Goal: Communication & Community: Answer question/provide support

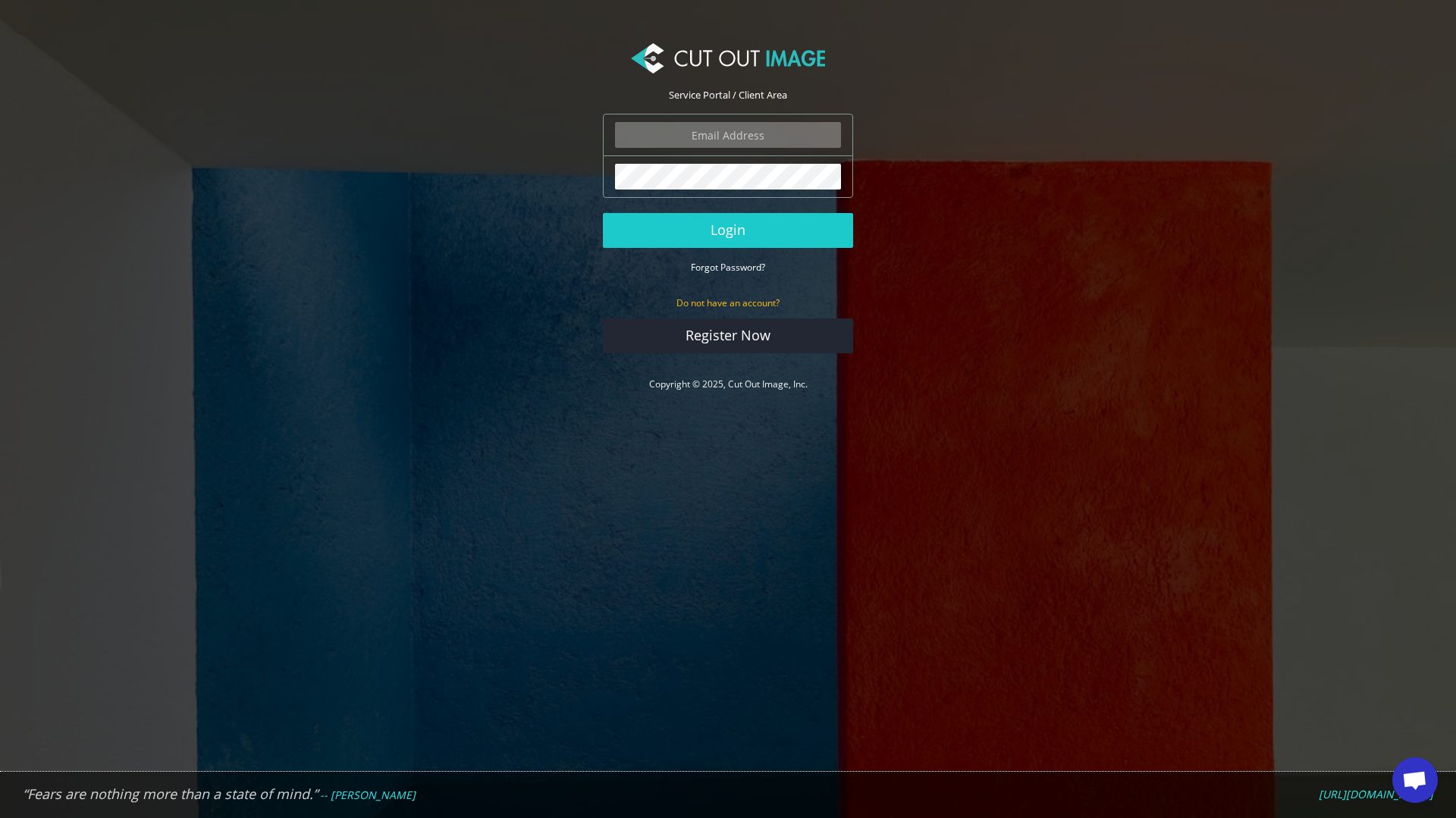
scroll to position [1339, 0]
type input "expstudios@gmail.com"
click at [773, 239] on button "Login" at bounding box center [728, 230] width 250 height 35
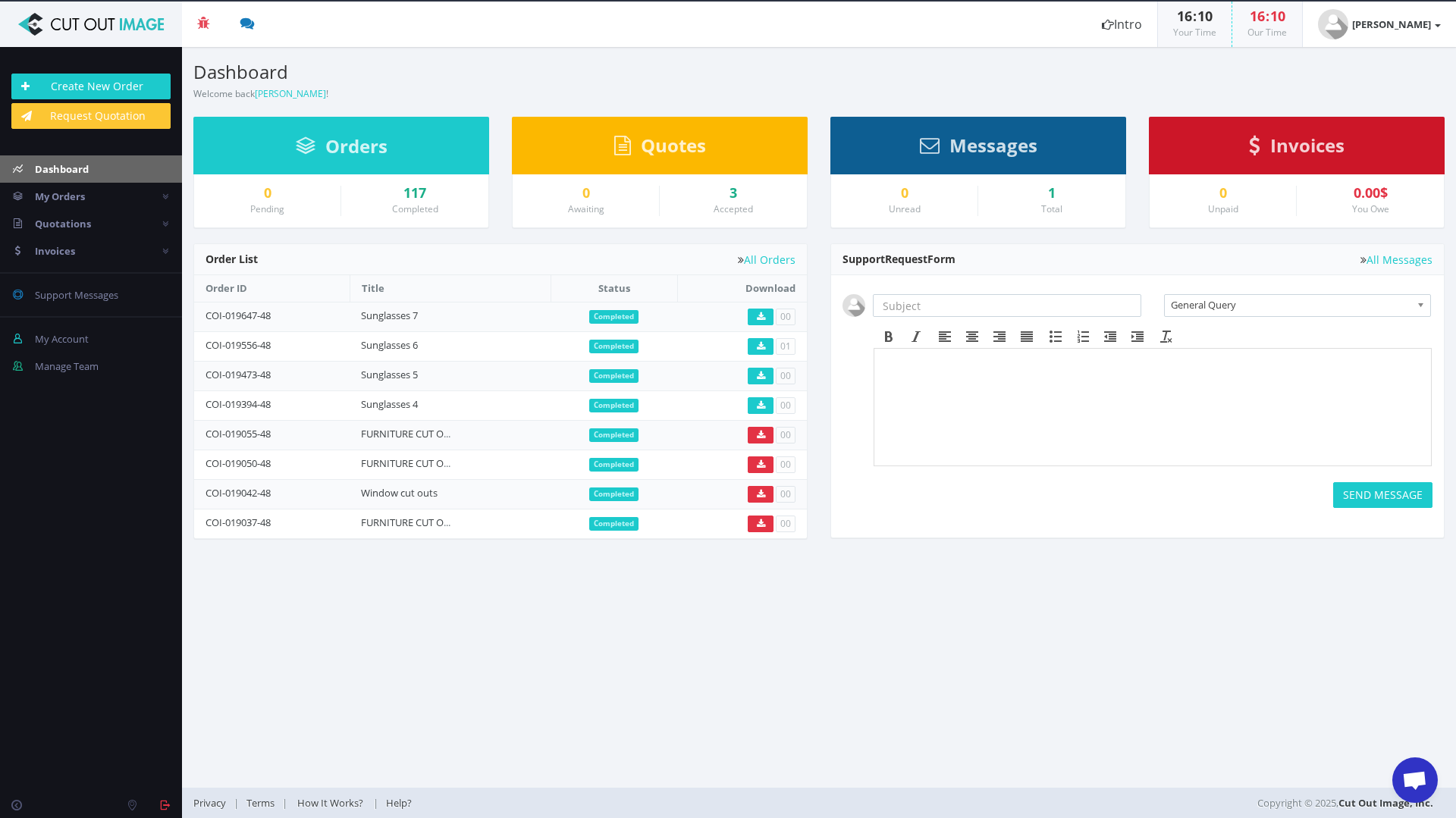
scroll to position [1339, 0]
click at [1405, 783] on span "Open chat" at bounding box center [1414, 781] width 25 height 21
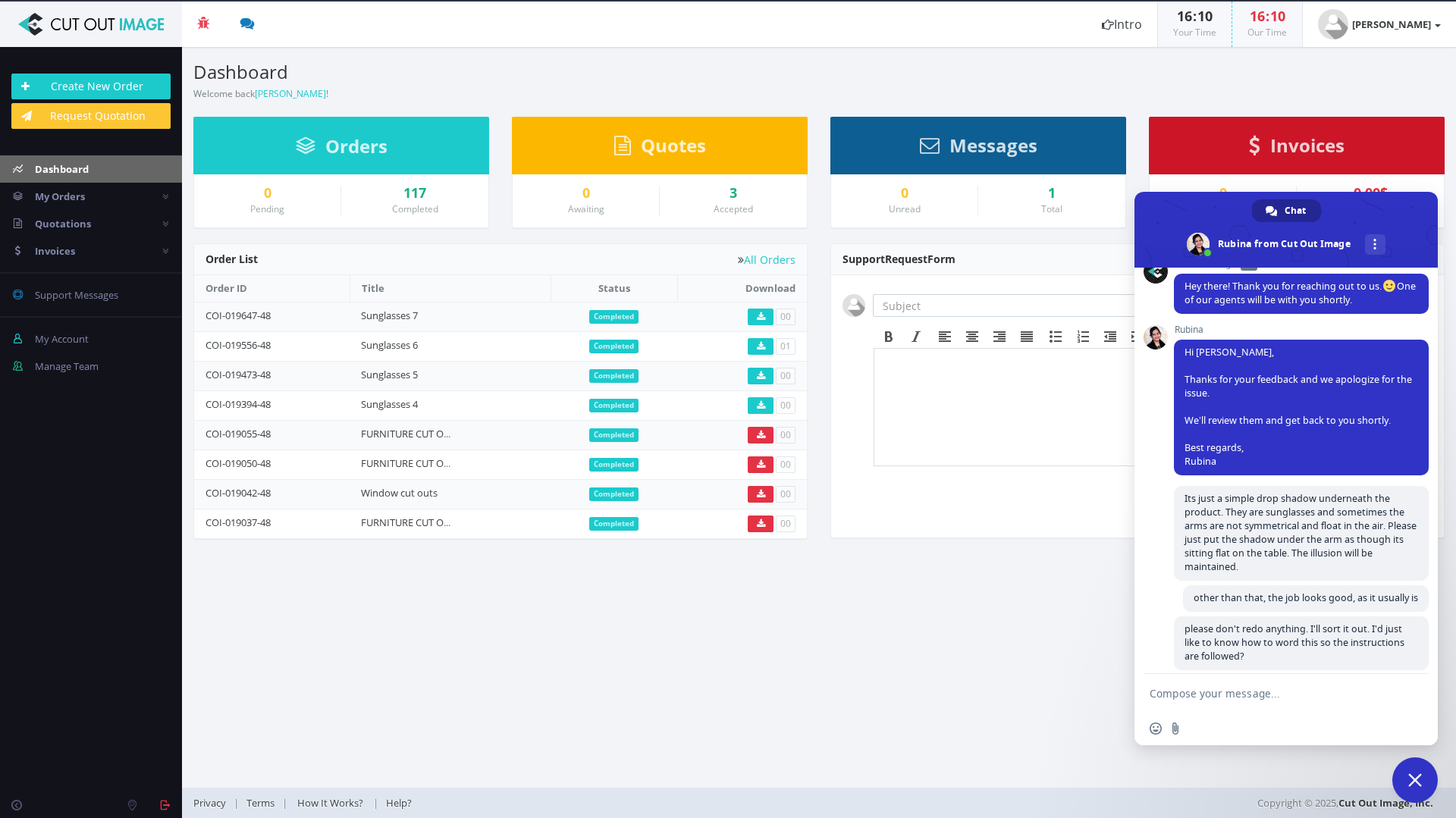
click at [1258, 696] on textarea "Compose your message..." at bounding box center [1269, 693] width 239 height 14
click at [1186, 705] on textarea "The files look fine! I think it must be the way they've been saves" at bounding box center [1269, 697] width 239 height 27
click at [1264, 709] on textarea "The files look fine! I think it must be the way the tiffs have been saves" at bounding box center [1269, 697] width 239 height 27
click at [1152, 646] on textarea "The files look fine! I think it must be the way the tiffs have been saved. In w…" at bounding box center [1269, 678] width 239 height 69
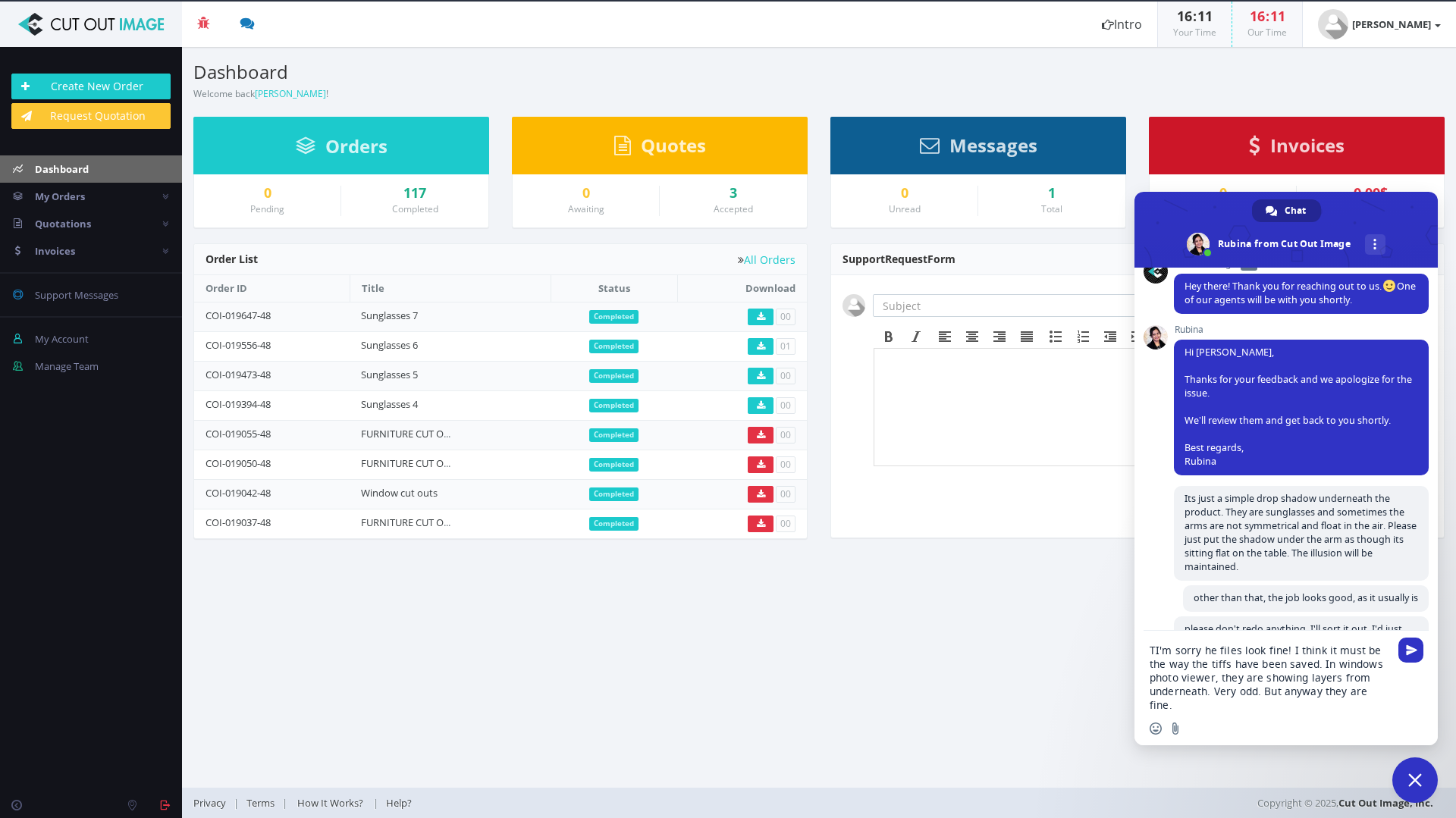
click at [1155, 651] on textarea "TI'm sorry he files look fine! I think it must be the way the tiffs have been s…" at bounding box center [1269, 678] width 239 height 69
click at [1197, 647] on textarea "I'm sorry he files look fine! I think it must be the way the tiffs have been sa…" at bounding box center [1269, 678] width 239 height 69
click at [1214, 677] on textarea "I'm sorry the files look fine! I think it must be the way the tiffs have been s…" at bounding box center [1269, 678] width 239 height 69
click at [1310, 709] on textarea "I'm sorry the files look fine! I think it must be the way the tiffs have been s…" at bounding box center [1269, 678] width 239 height 69
type textarea "I'm sorry the files look fine! I think it must be the way the tiffs have been s…"
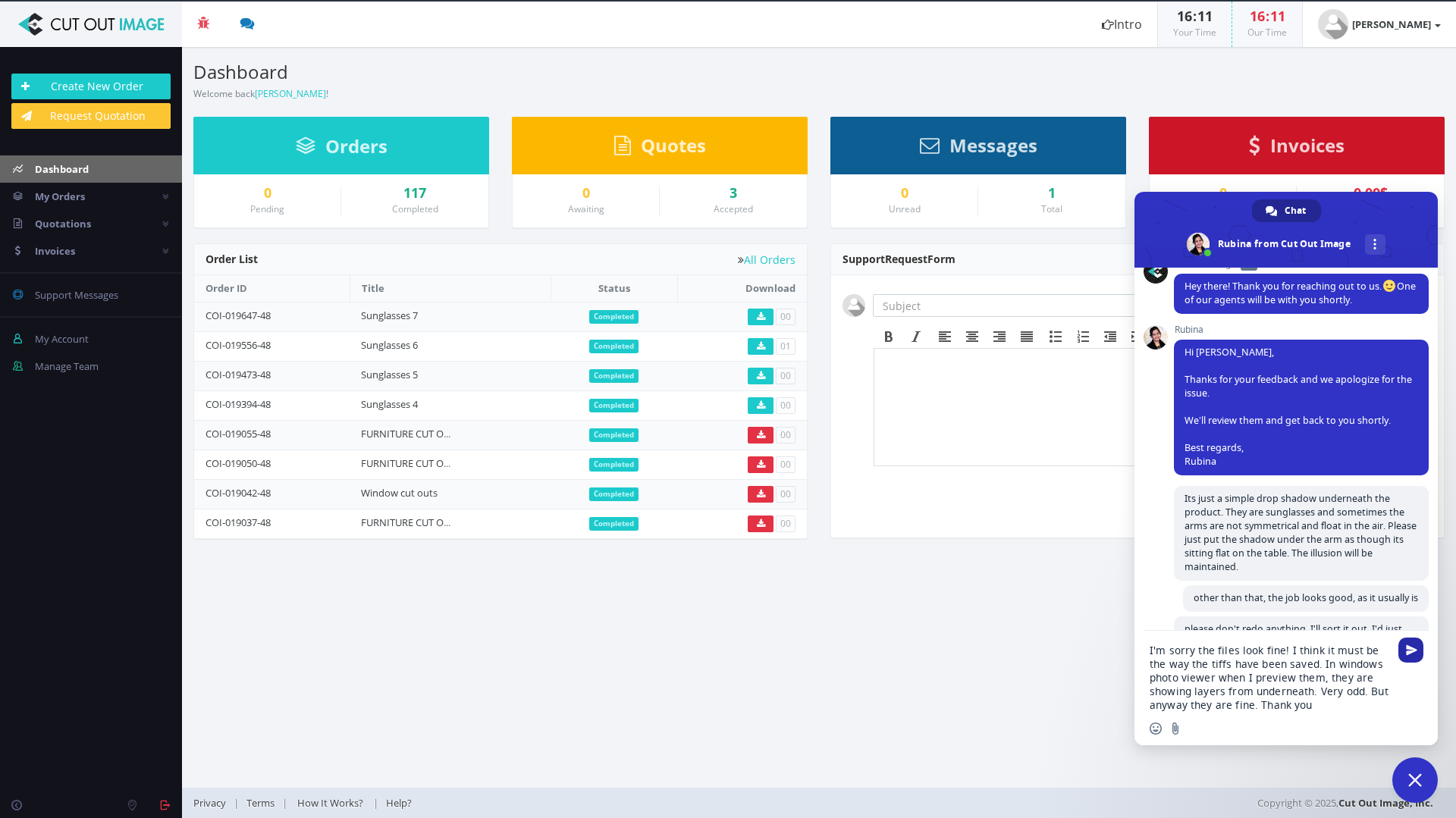
click at [1414, 649] on span "Send" at bounding box center [1412, 650] width 11 height 11
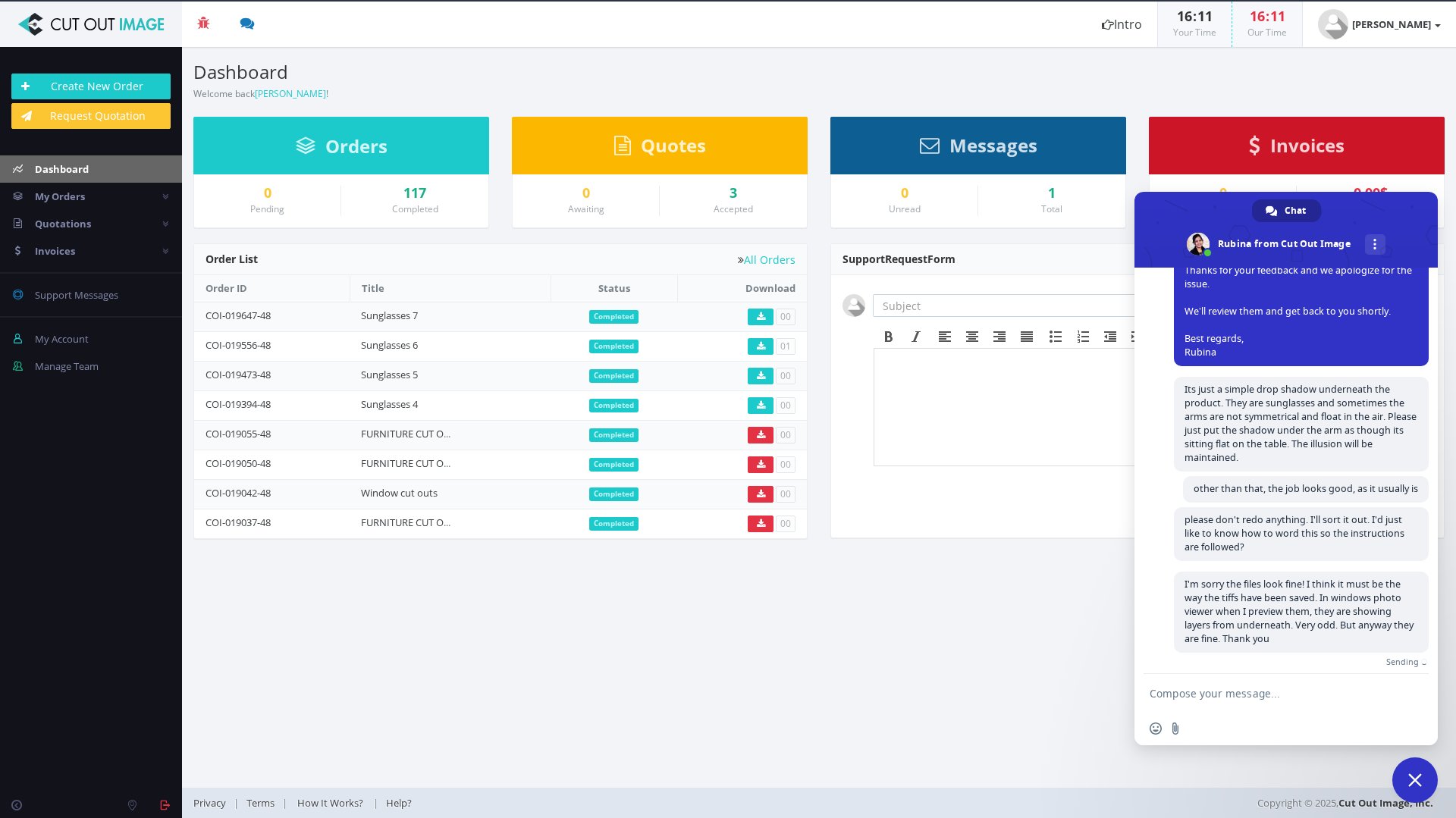
scroll to position [1425, 0]
